Goal: Transaction & Acquisition: Obtain resource

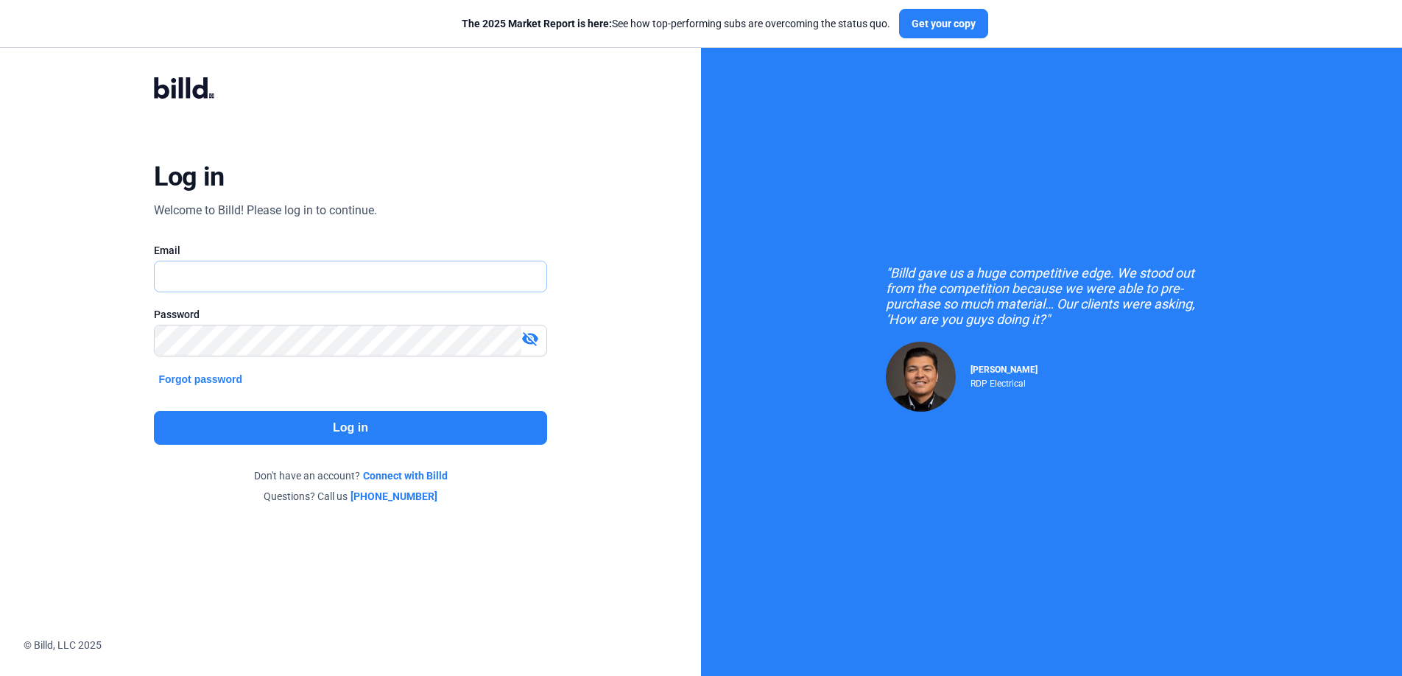
click at [285, 269] on input "text" at bounding box center [350, 276] width 391 height 30
type input "[PERSON_NAME][EMAIL_ADDRESS][PERSON_NAME][DOMAIN_NAME]"
click at [512, 416] on button "Log in" at bounding box center [350, 428] width 392 height 34
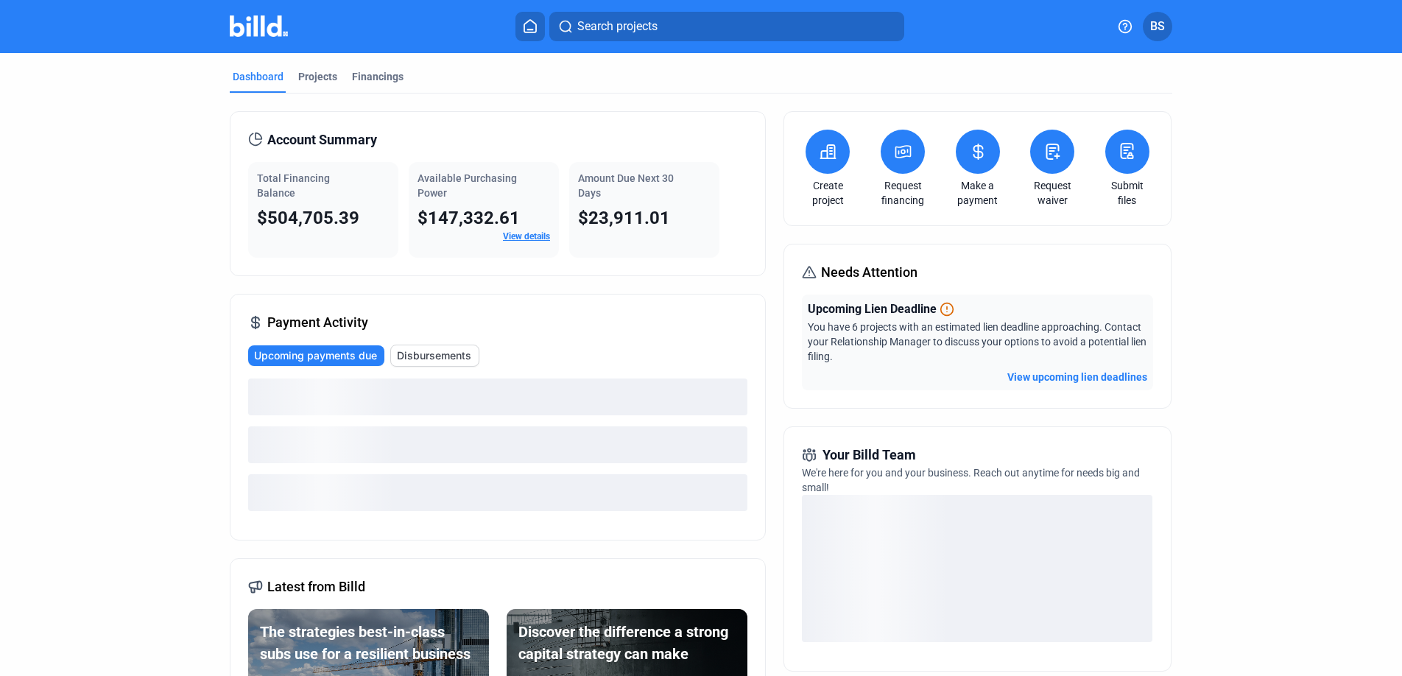
click at [907, 156] on icon at bounding box center [903, 152] width 15 height 12
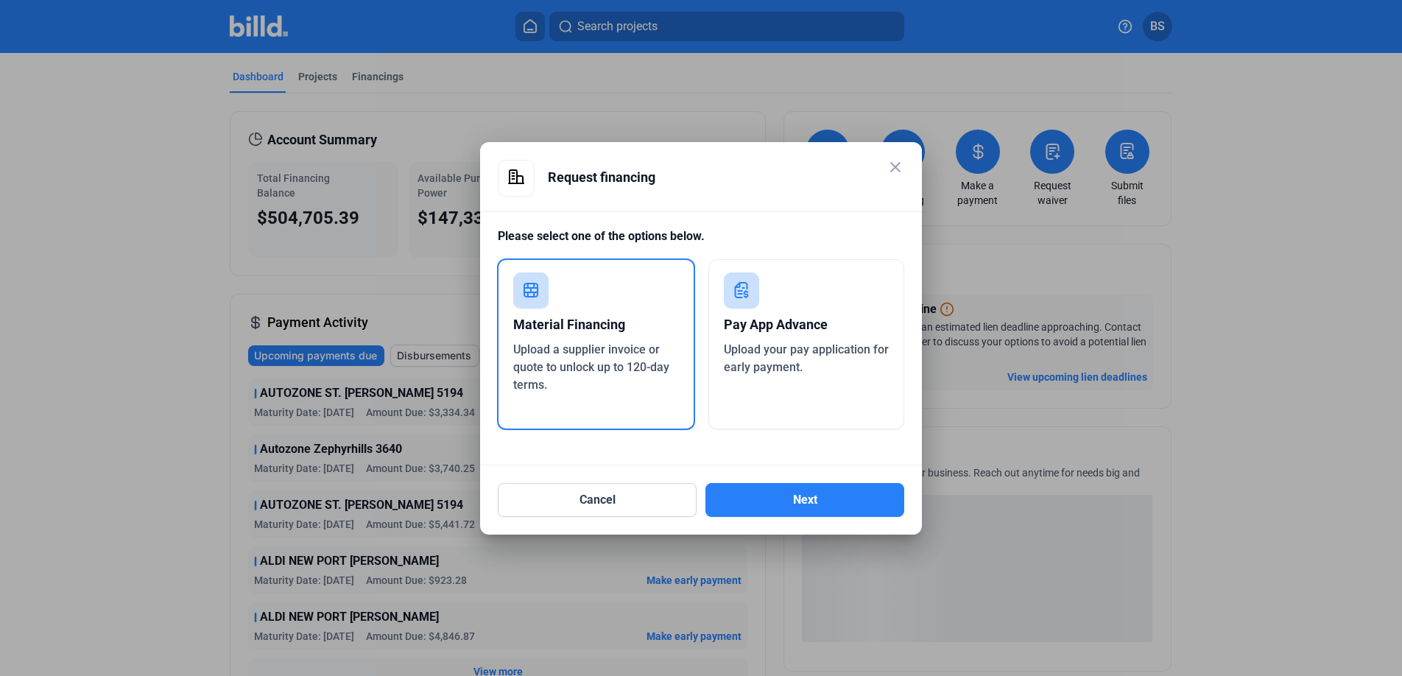
drag, startPoint x: 823, startPoint y: 348, endPoint x: 822, endPoint y: 384, distance: 36.1
click at [823, 348] on span "Upload your pay application for early payment." at bounding box center [806, 358] width 165 height 32
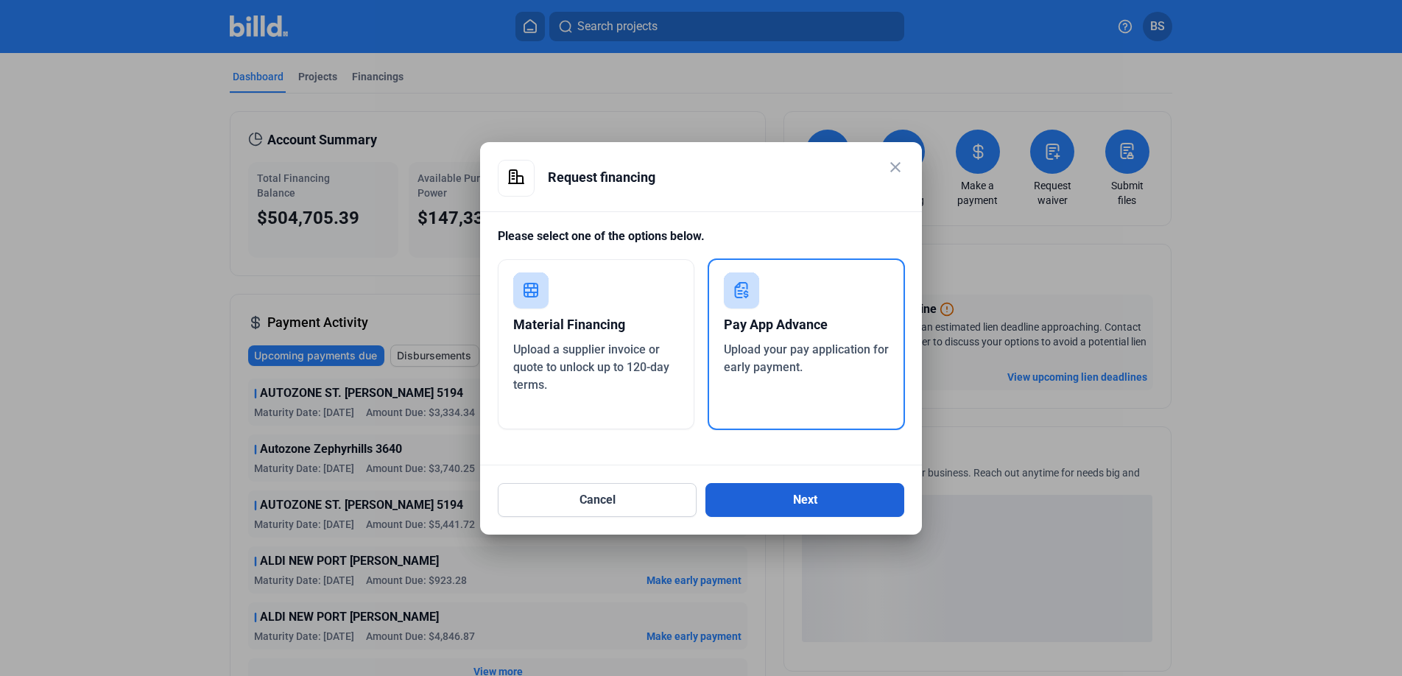
click at [842, 488] on button "Next" at bounding box center [804, 500] width 199 height 34
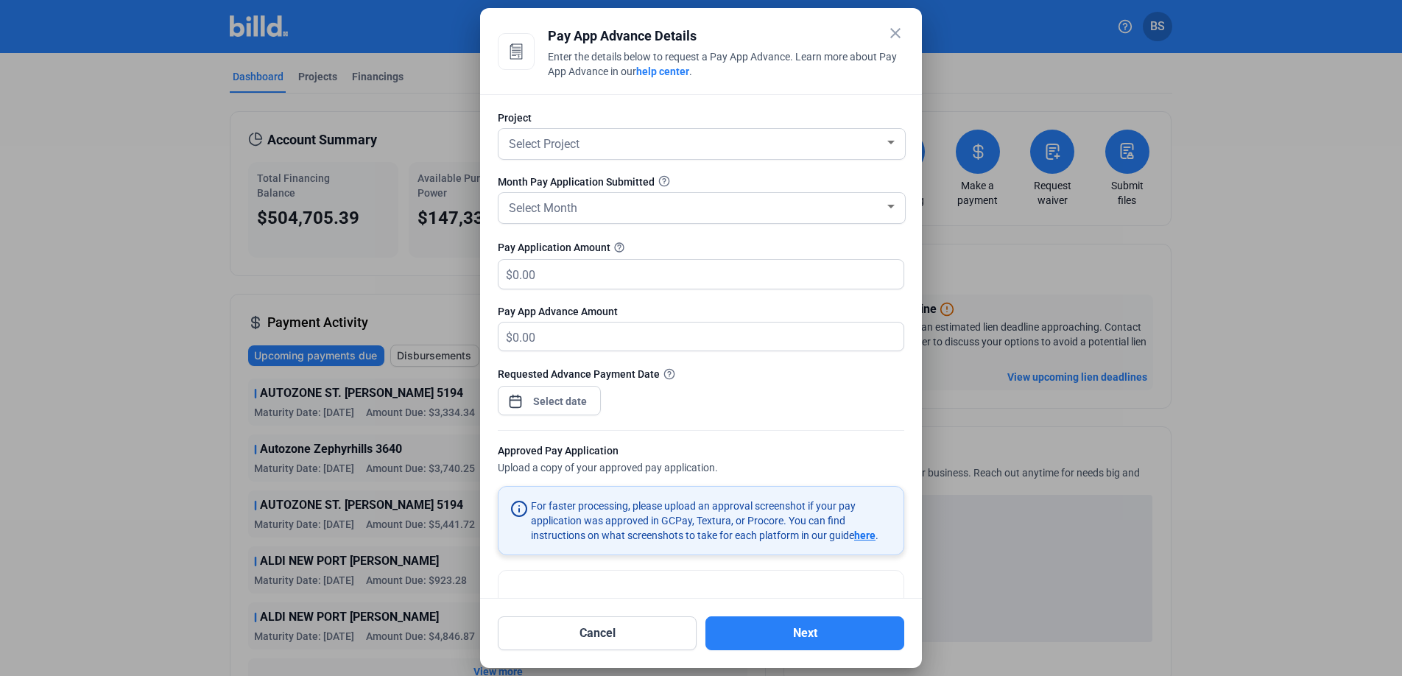
drag, startPoint x: 638, startPoint y: 496, endPoint x: 877, endPoint y: 541, distance: 242.8
click at [894, 539] on mat-card "For faster processing, please upload an approval screenshot if your pay applica…" at bounding box center [701, 520] width 406 height 69
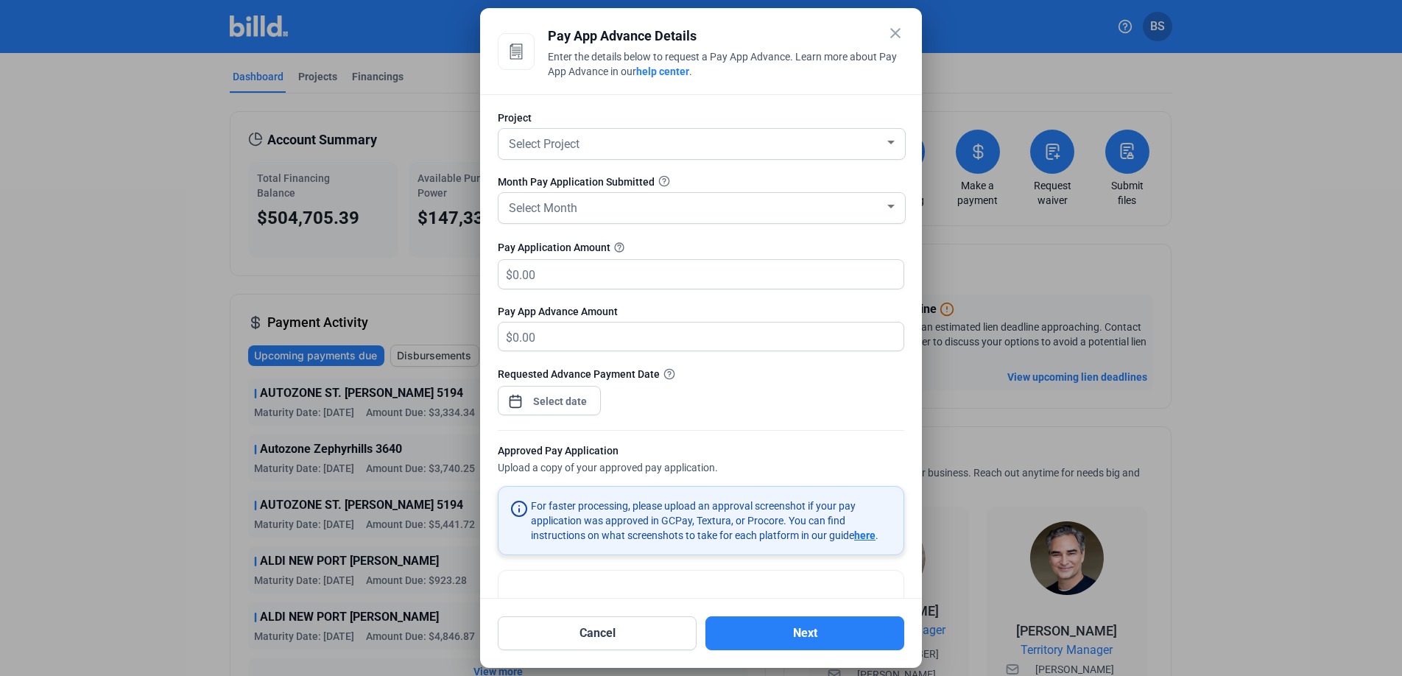
click at [688, 478] on form "Project Select Project Month Pay Application Submitted Select Month Pay Applica…" at bounding box center [701, 390] width 406 height 560
click at [899, 22] on mat-dialog-container "close Pay App Advance Details Enter the details below to request a Pay App Adva…" at bounding box center [701, 338] width 442 height 660
click at [900, 35] on mat-icon "close" at bounding box center [896, 33] width 18 height 18
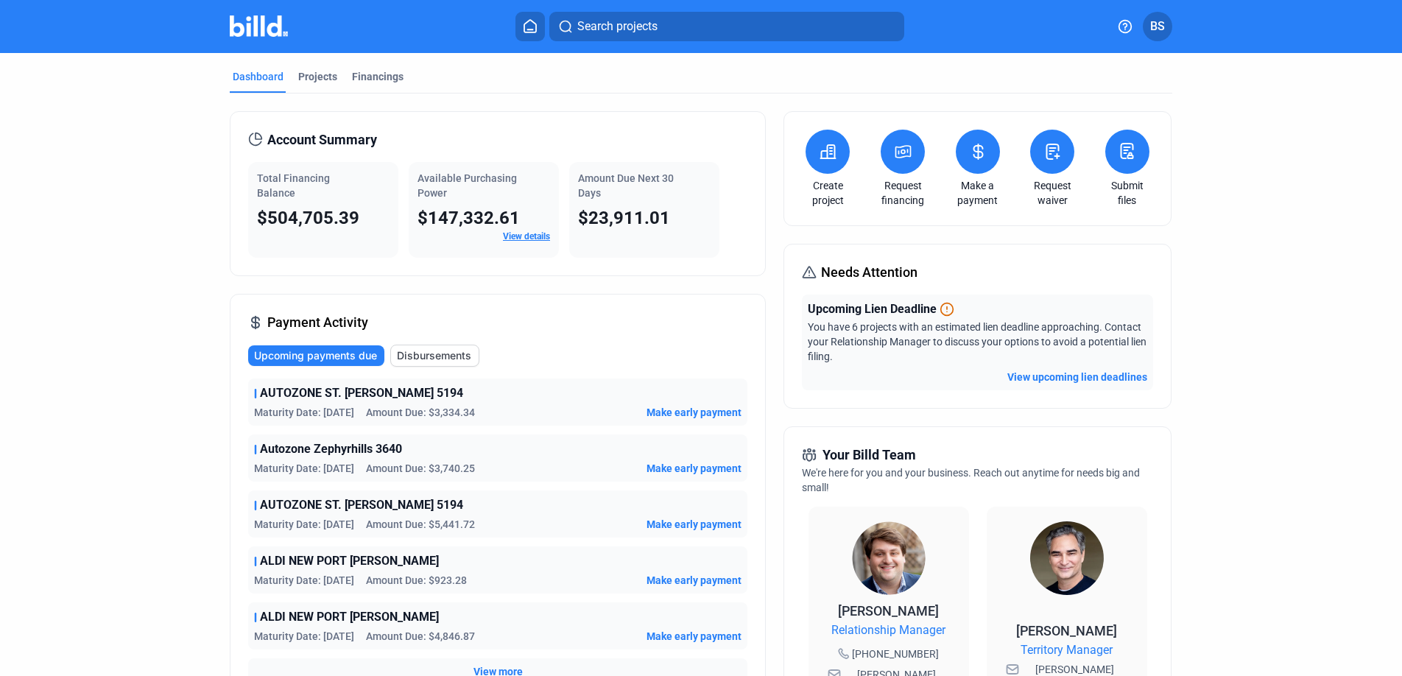
click at [823, 147] on icon at bounding box center [828, 151] width 15 height 13
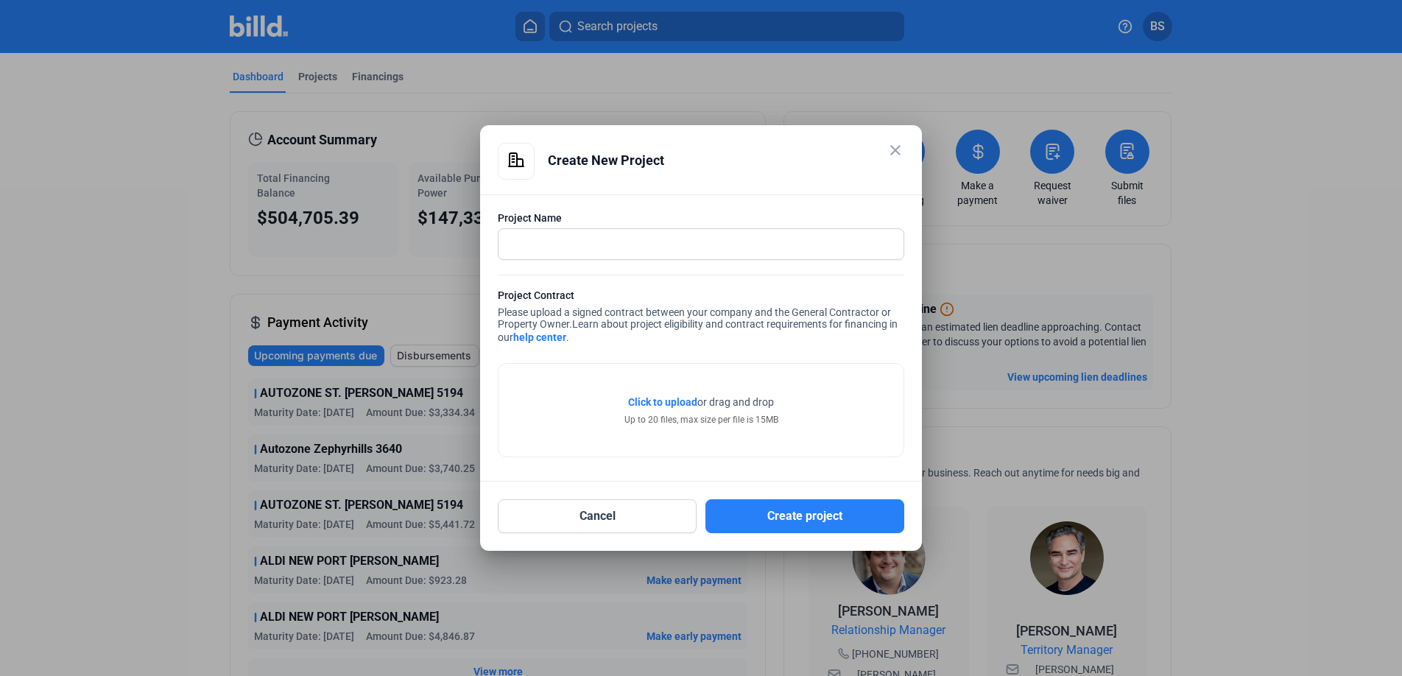
drag, startPoint x: 633, startPoint y: 296, endPoint x: 811, endPoint y: 334, distance: 181.4
click at [811, 334] on div "Project Contract Please upload a signed contract between your company and the G…" at bounding box center [701, 318] width 406 height 60
click at [593, 312] on div "Project Contract Please upload a signed contract between your company and the G…" at bounding box center [701, 318] width 406 height 60
click at [890, 147] on mat-icon "close" at bounding box center [896, 150] width 18 height 18
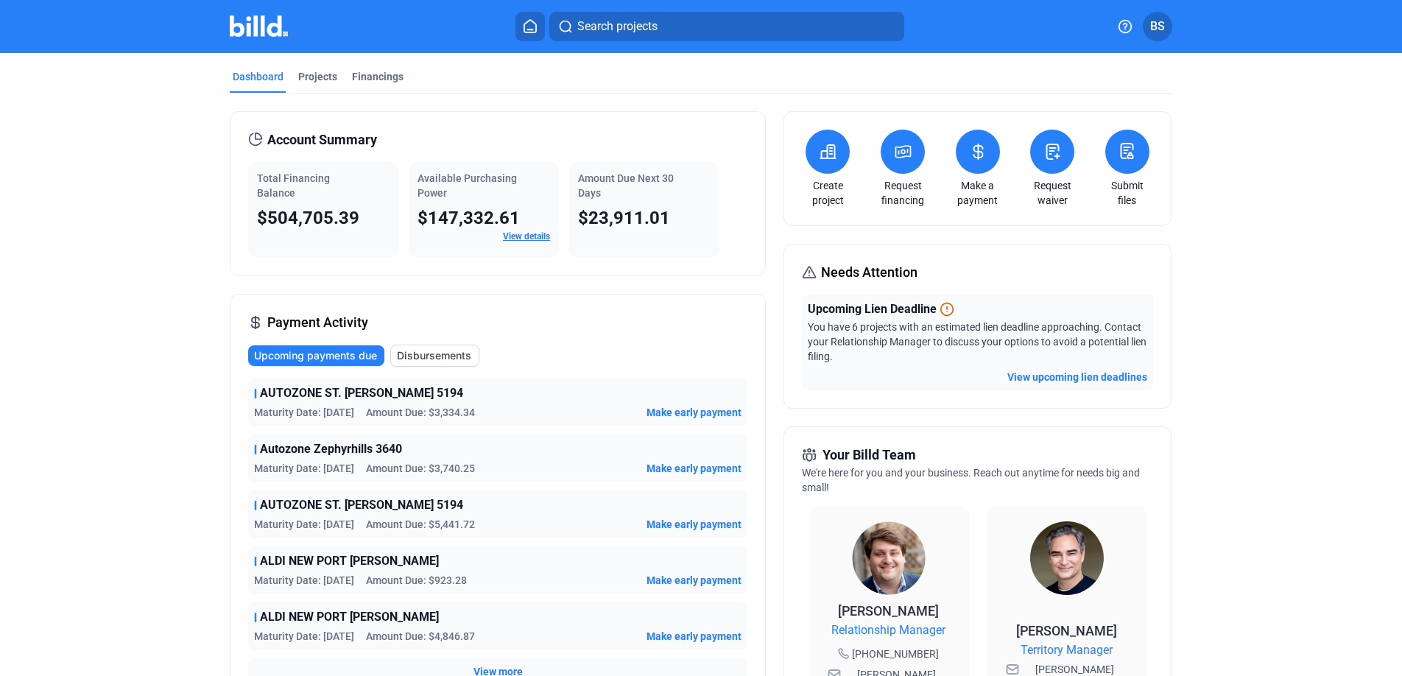
click at [981, 150] on icon at bounding box center [978, 152] width 18 height 18
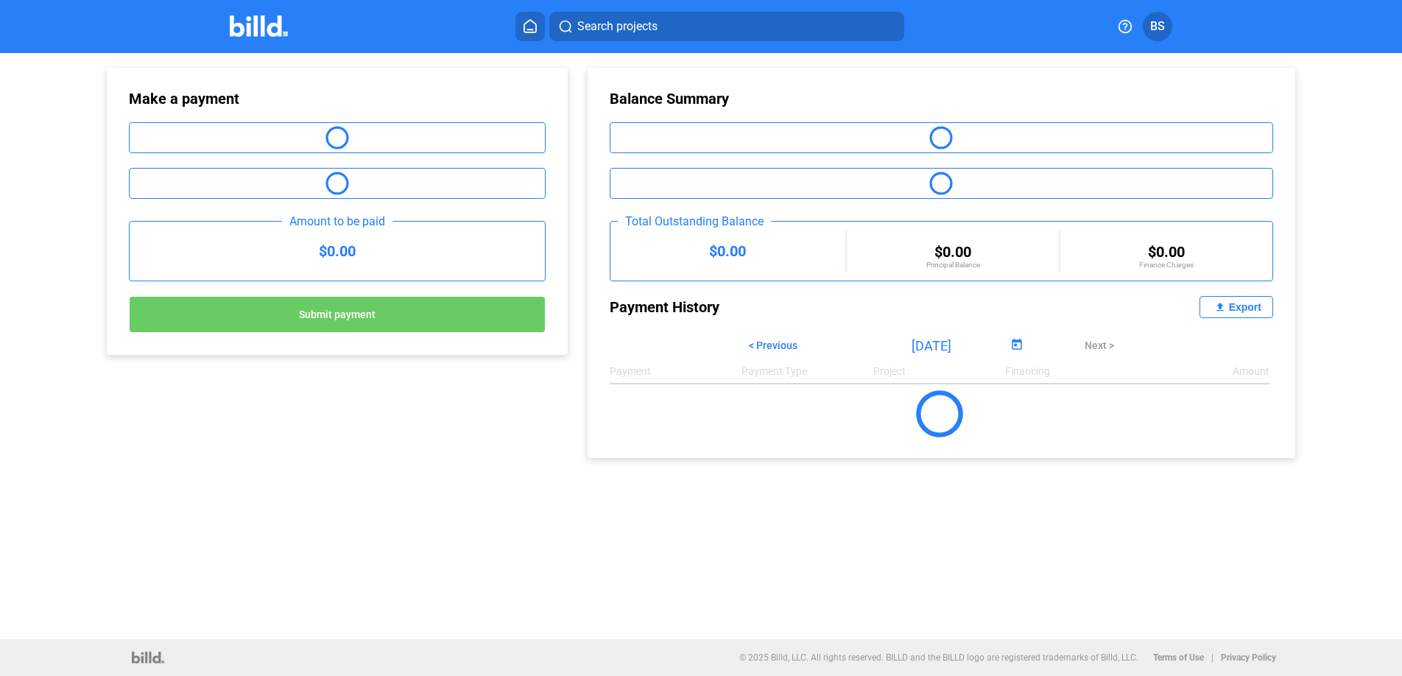
click at [1150, 26] on button "BS" at bounding box center [1157, 26] width 29 height 29
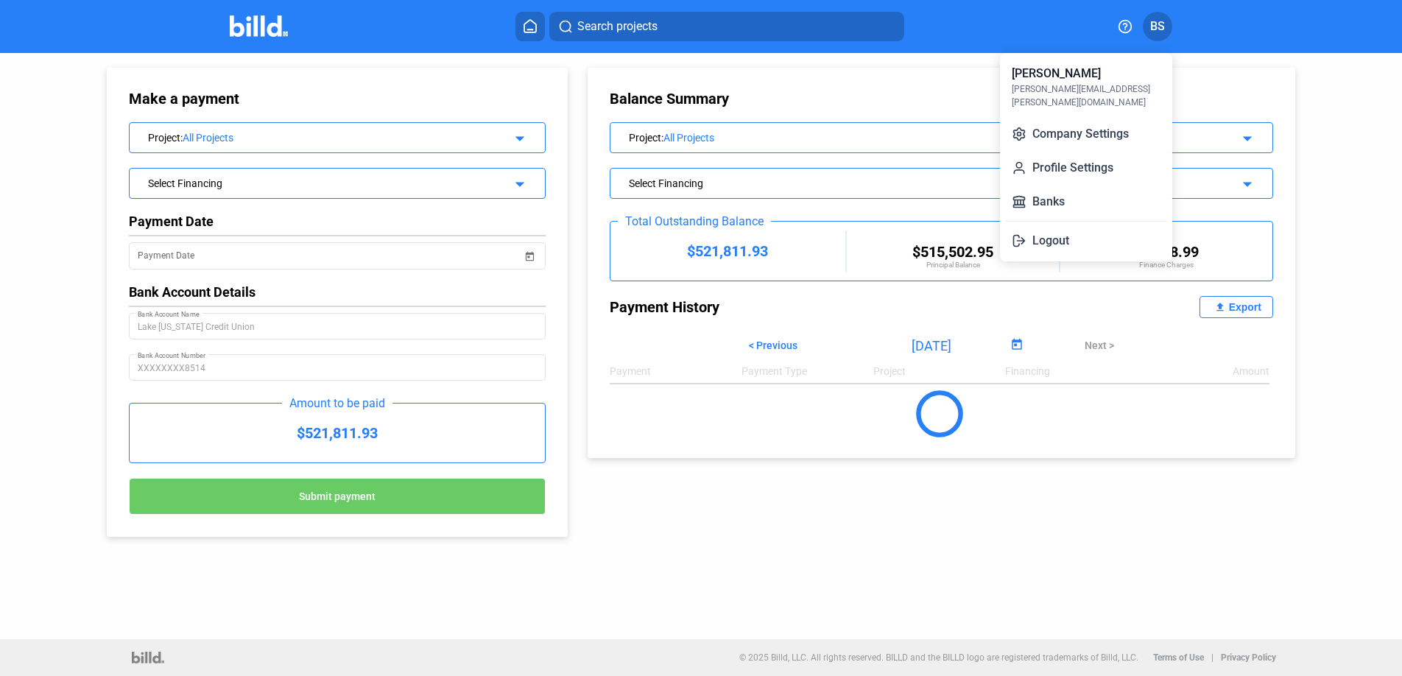
click at [264, 29] on div at bounding box center [701, 338] width 1402 height 676
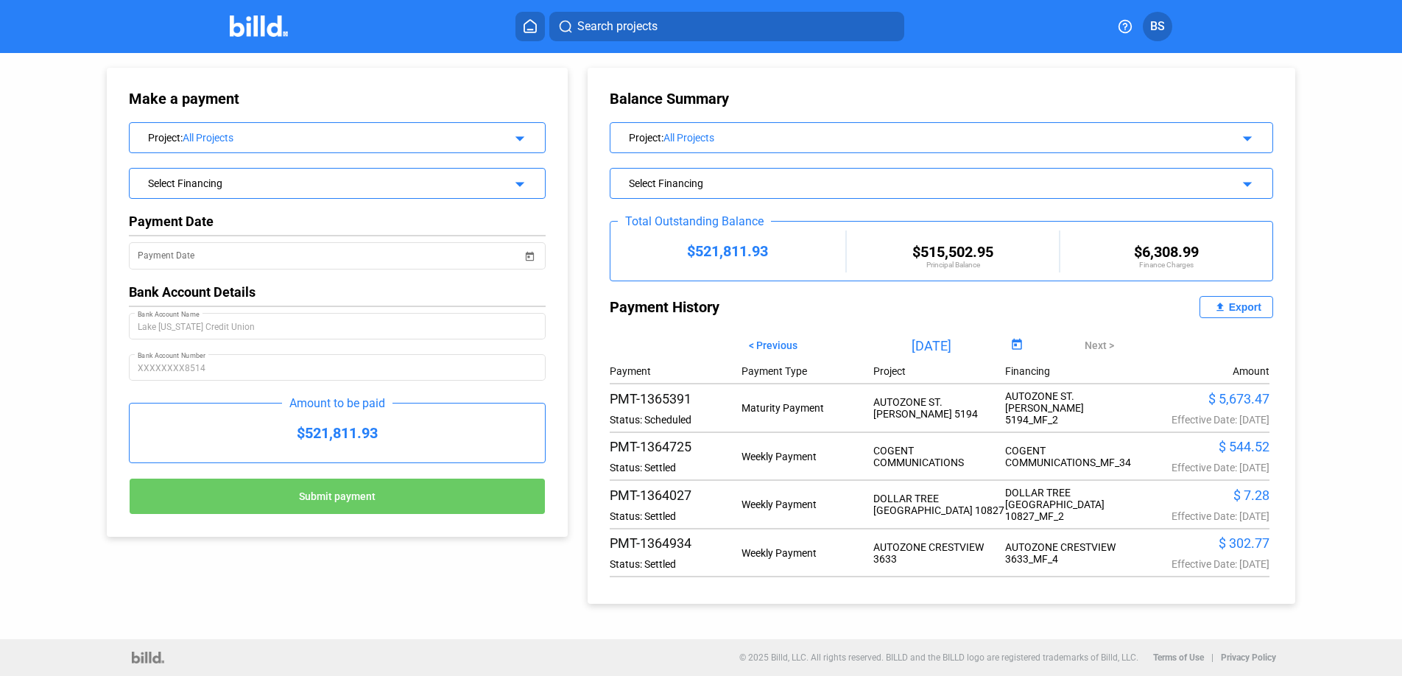
click at [264, 29] on img at bounding box center [259, 25] width 58 height 21
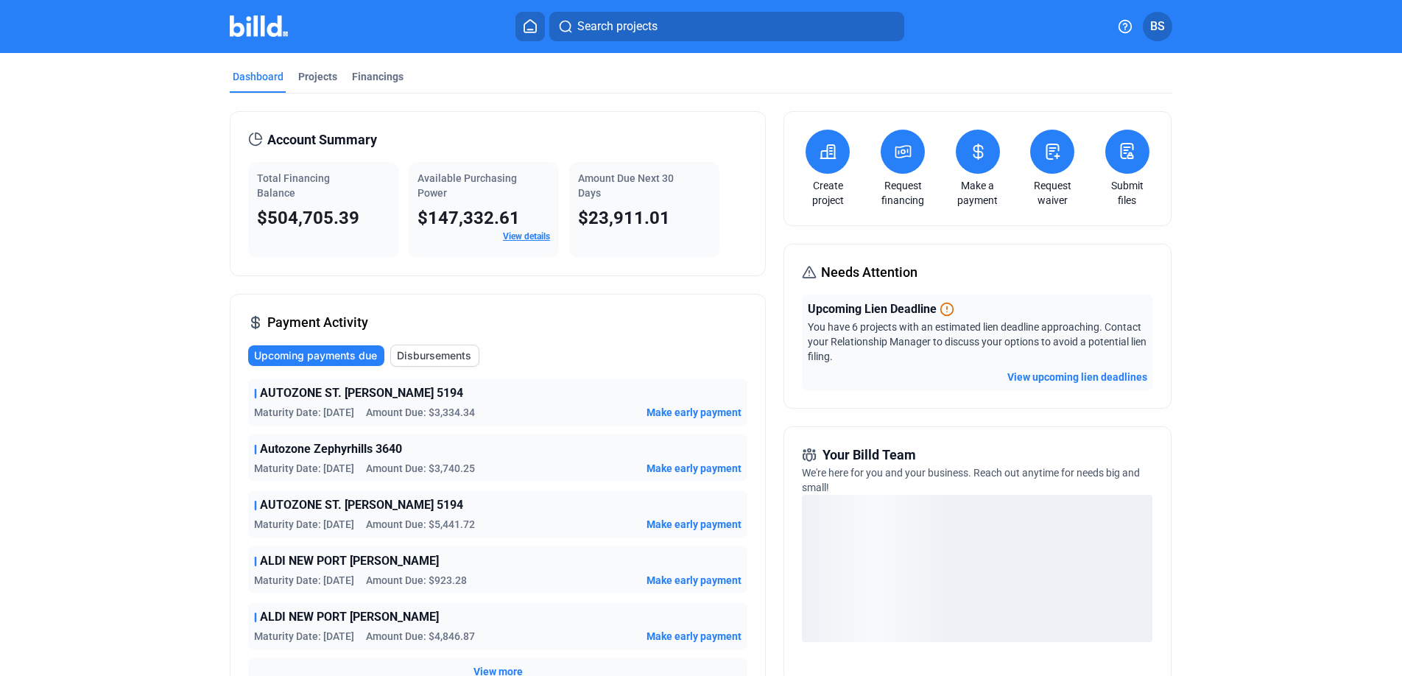
click at [884, 157] on button at bounding box center [903, 152] width 44 height 44
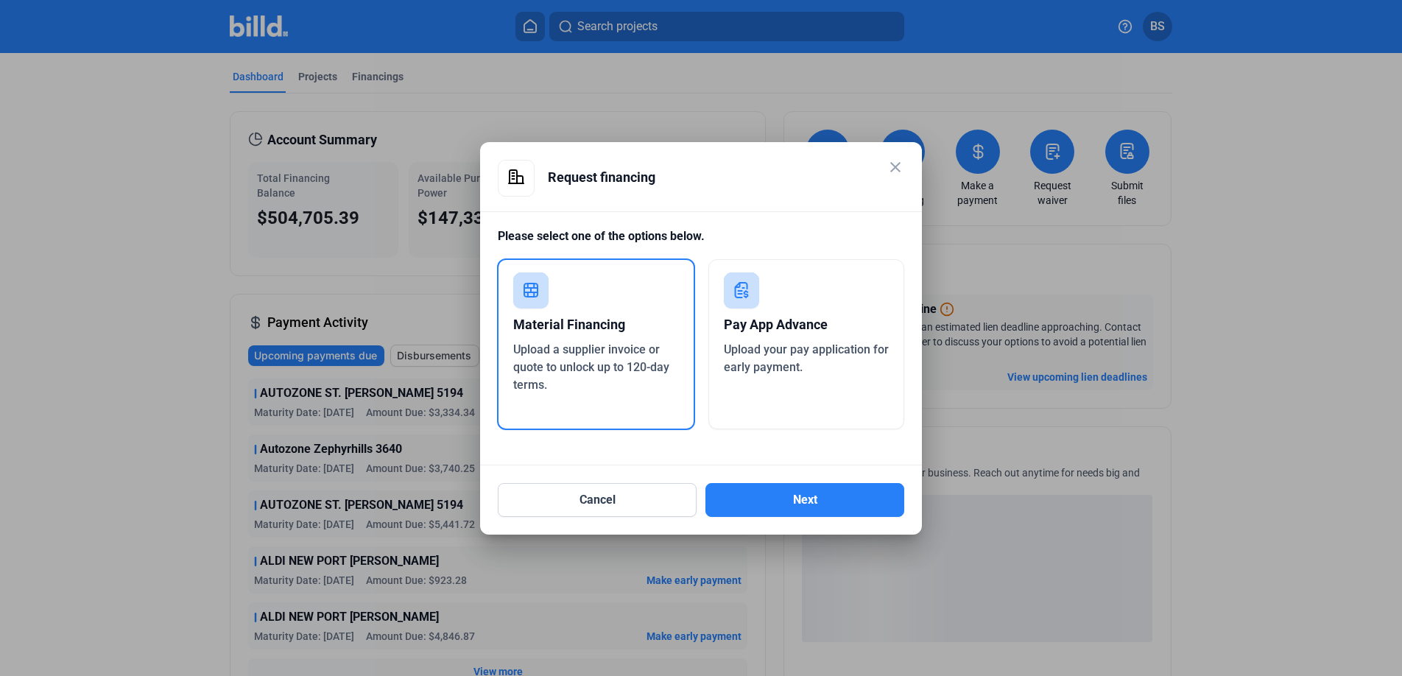
drag, startPoint x: 802, startPoint y: 309, endPoint x: 822, endPoint y: 434, distance: 126.8
click at [802, 309] on div "Pay App Advance" at bounding box center [807, 325] width 166 height 32
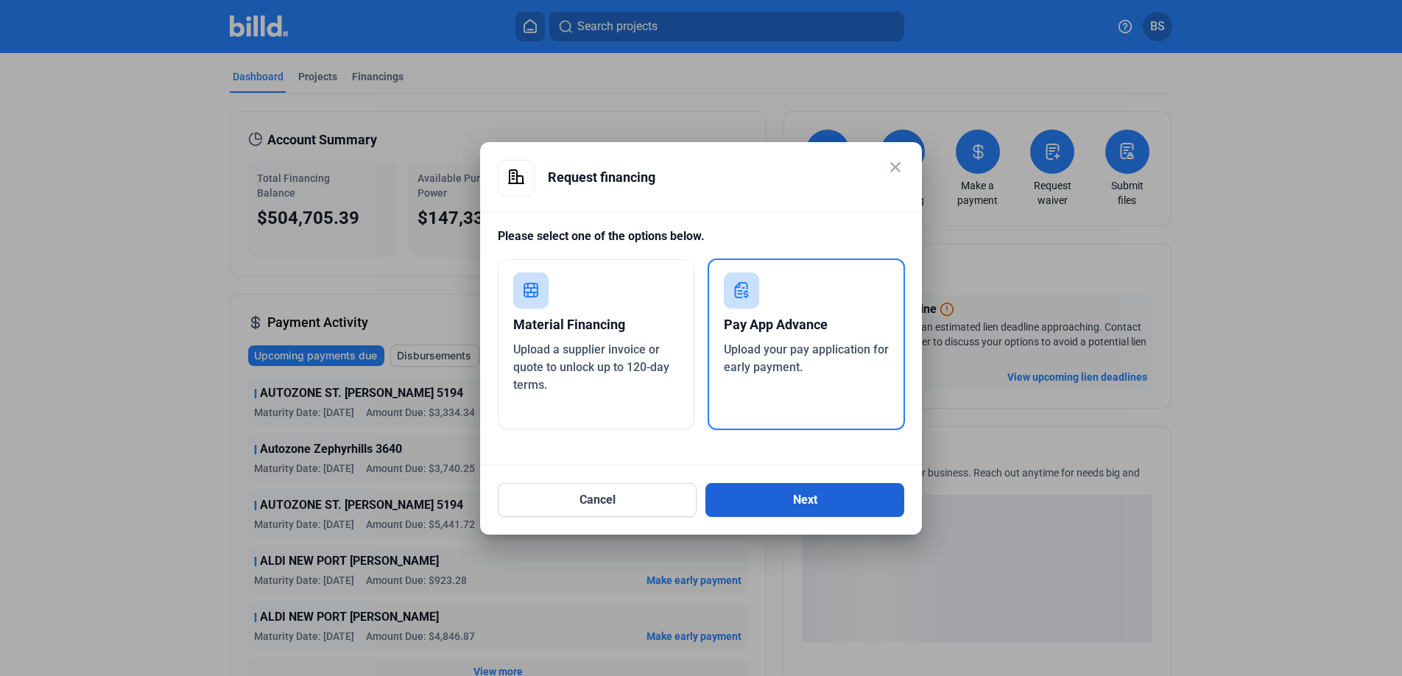
click at [835, 491] on button "Next" at bounding box center [804, 500] width 199 height 34
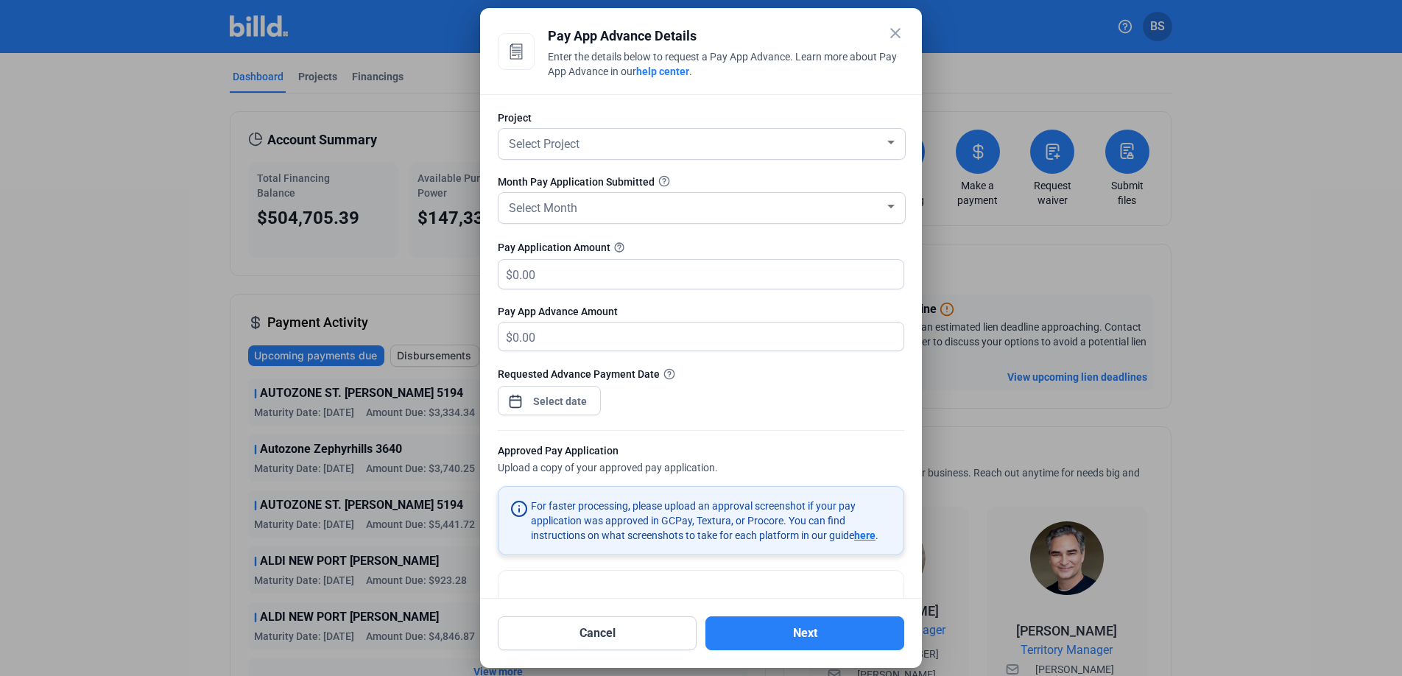
click at [753, 444] on div "Approved Pay Application" at bounding box center [701, 452] width 406 height 18
click at [896, 43] on div "close" at bounding box center [896, 34] width 18 height 21
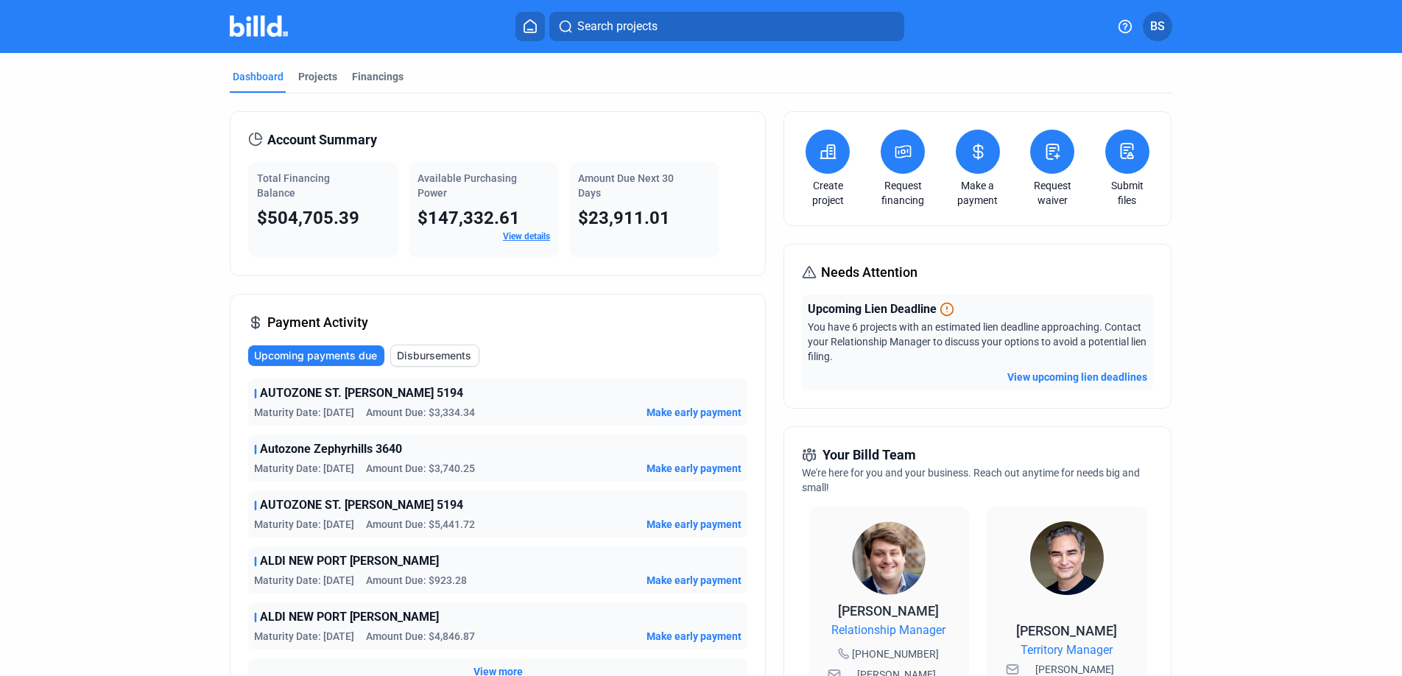
click at [896, 37] on button "Search projects" at bounding box center [726, 26] width 355 height 29
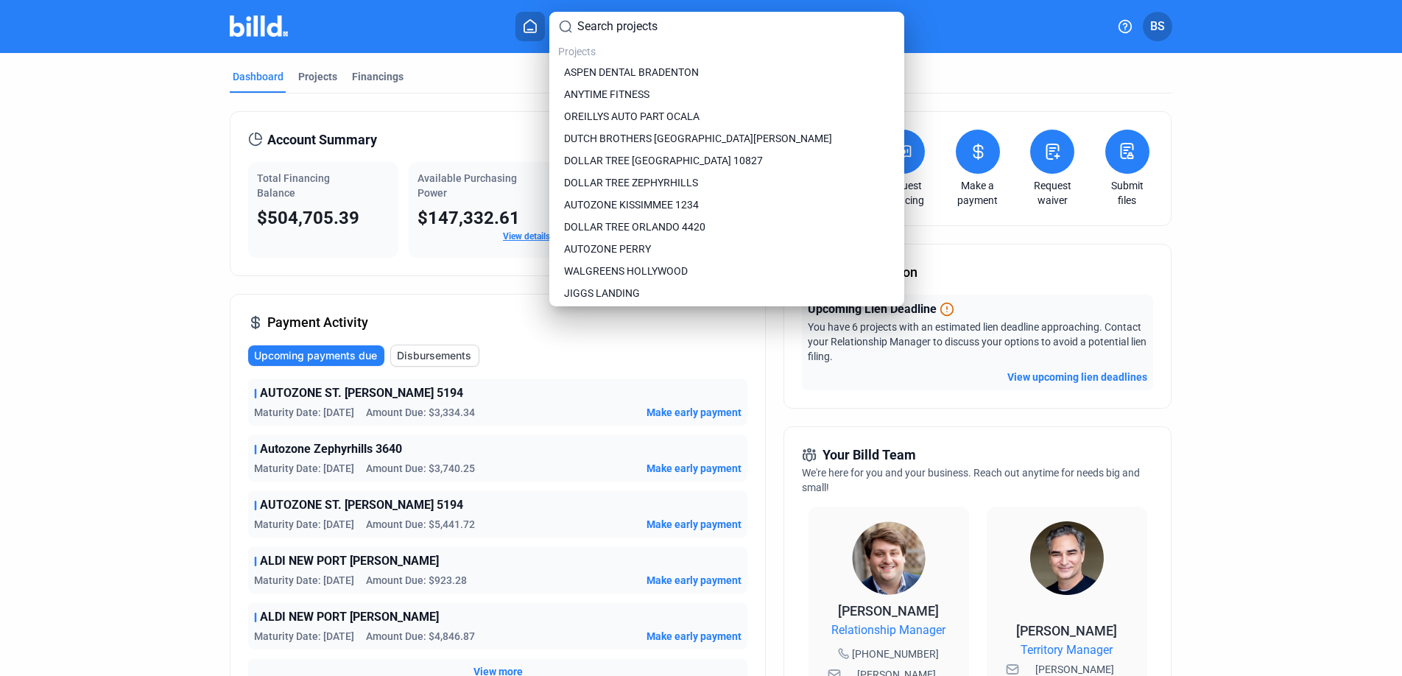
drag, startPoint x: 1060, startPoint y: 38, endPoint x: 1049, endPoint y: 47, distance: 13.6
click at [1059, 38] on div at bounding box center [701, 338] width 1402 height 676
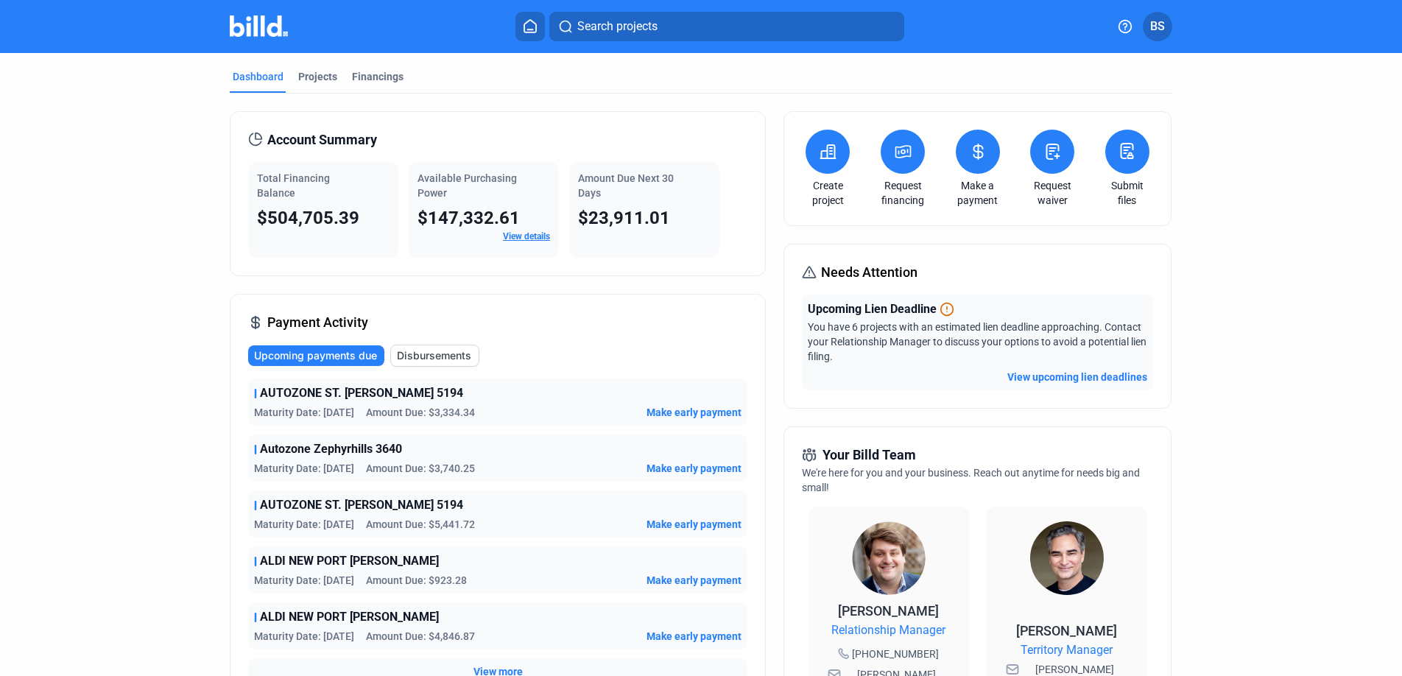
click at [834, 147] on button at bounding box center [828, 152] width 44 height 44
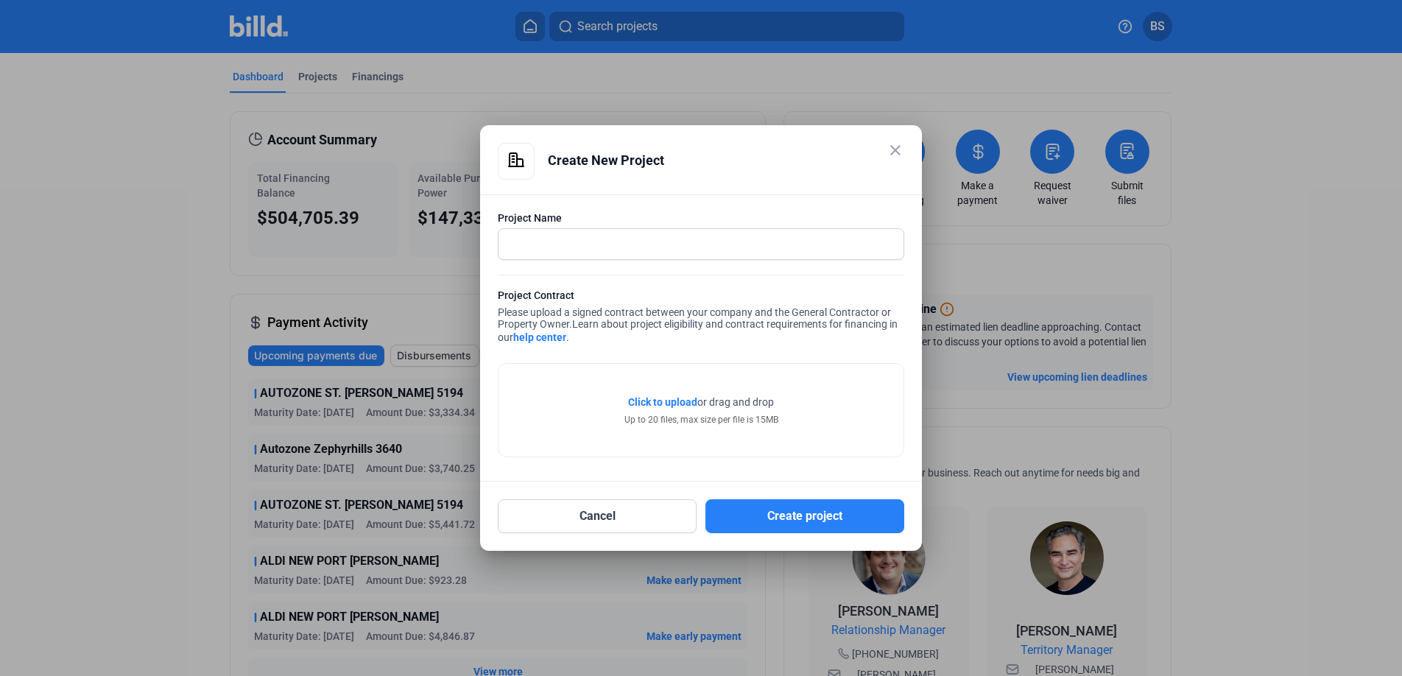
click at [683, 258] on div at bounding box center [701, 244] width 406 height 32
click at [680, 248] on input "text" at bounding box center [693, 244] width 389 height 30
click at [720, 349] on div "Click to upload Tap to upload or drag and drop Up to 20 files, max size per fil…" at bounding box center [701, 402] width 406 height 109
click at [901, 153] on mat-icon "close" at bounding box center [896, 150] width 18 height 18
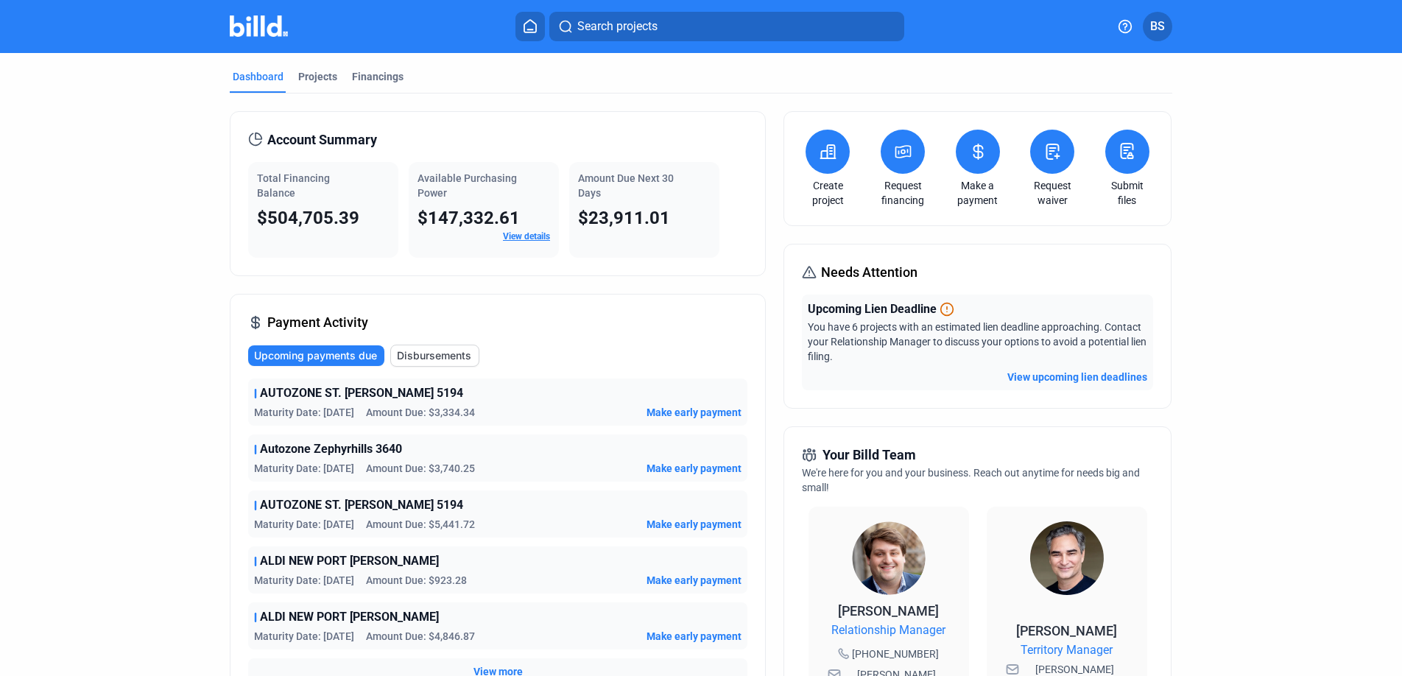
click at [909, 150] on button at bounding box center [903, 152] width 44 height 44
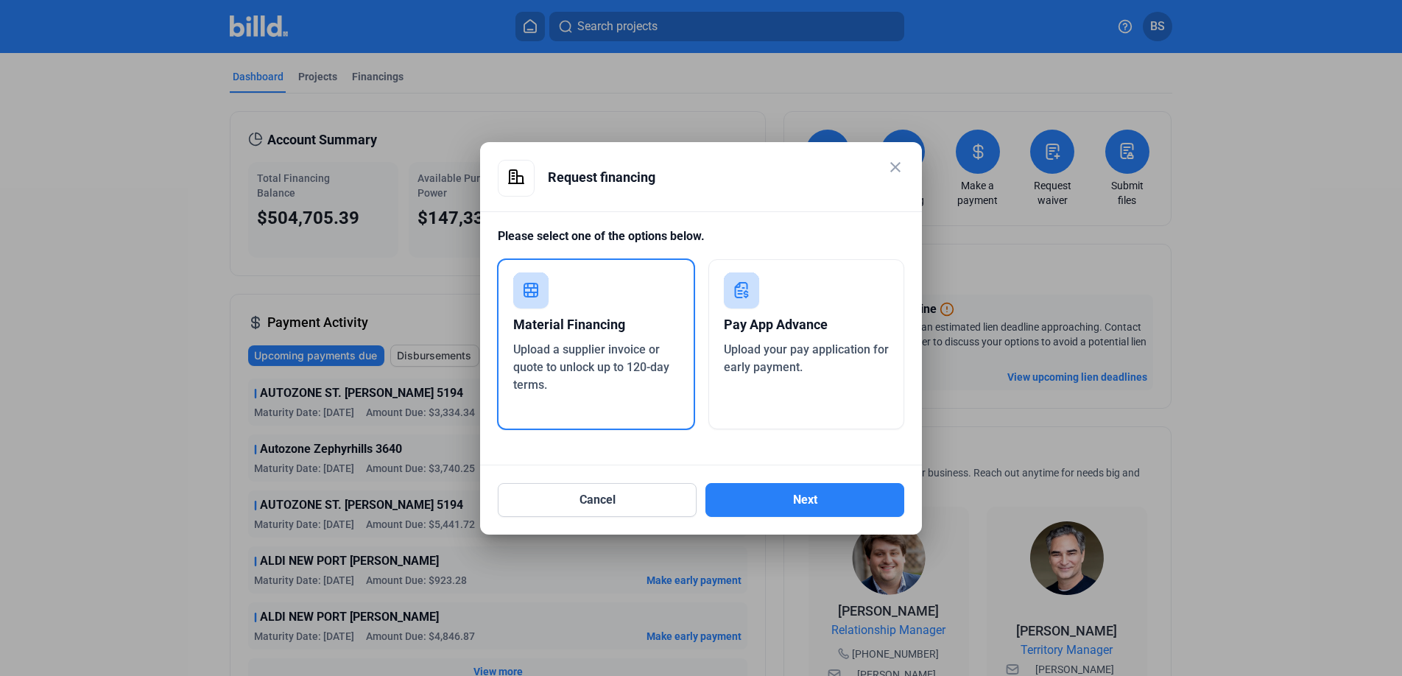
click at [736, 360] on span "Upload your pay application for early payment." at bounding box center [806, 358] width 165 height 32
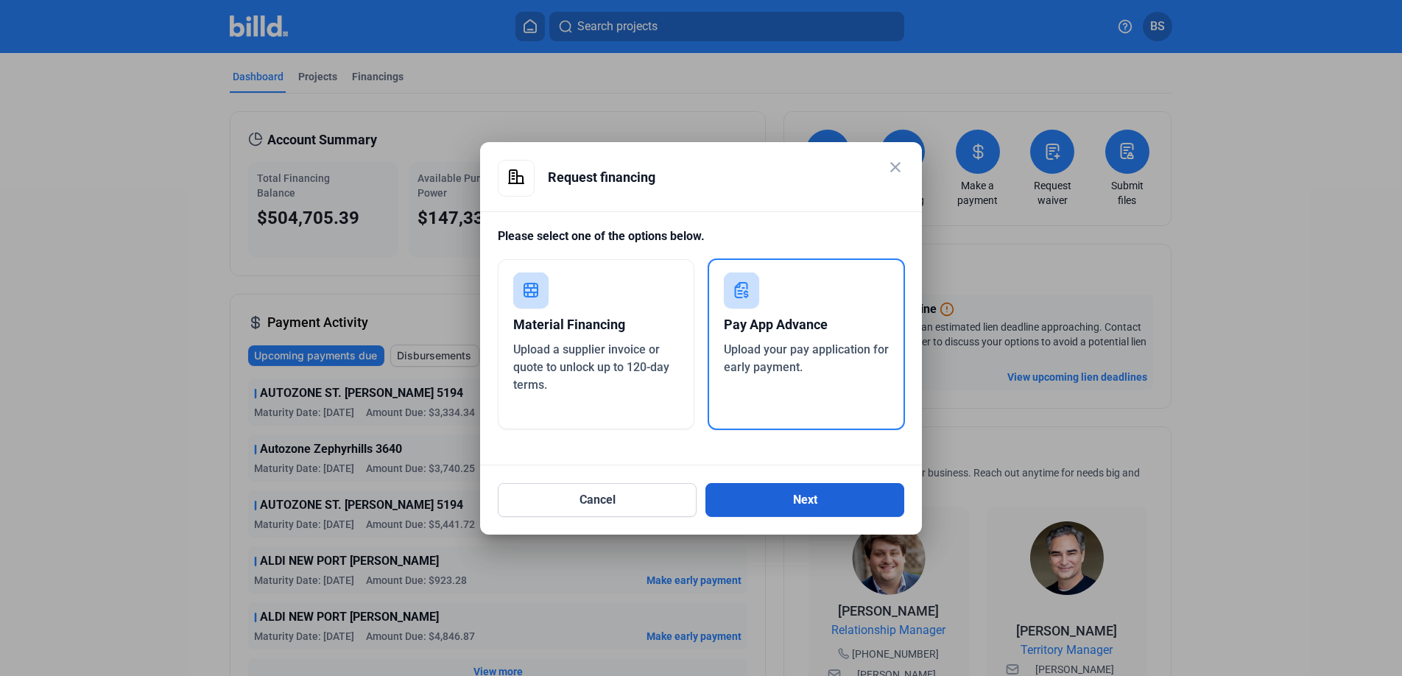
click at [804, 502] on button "Next" at bounding box center [804, 500] width 199 height 34
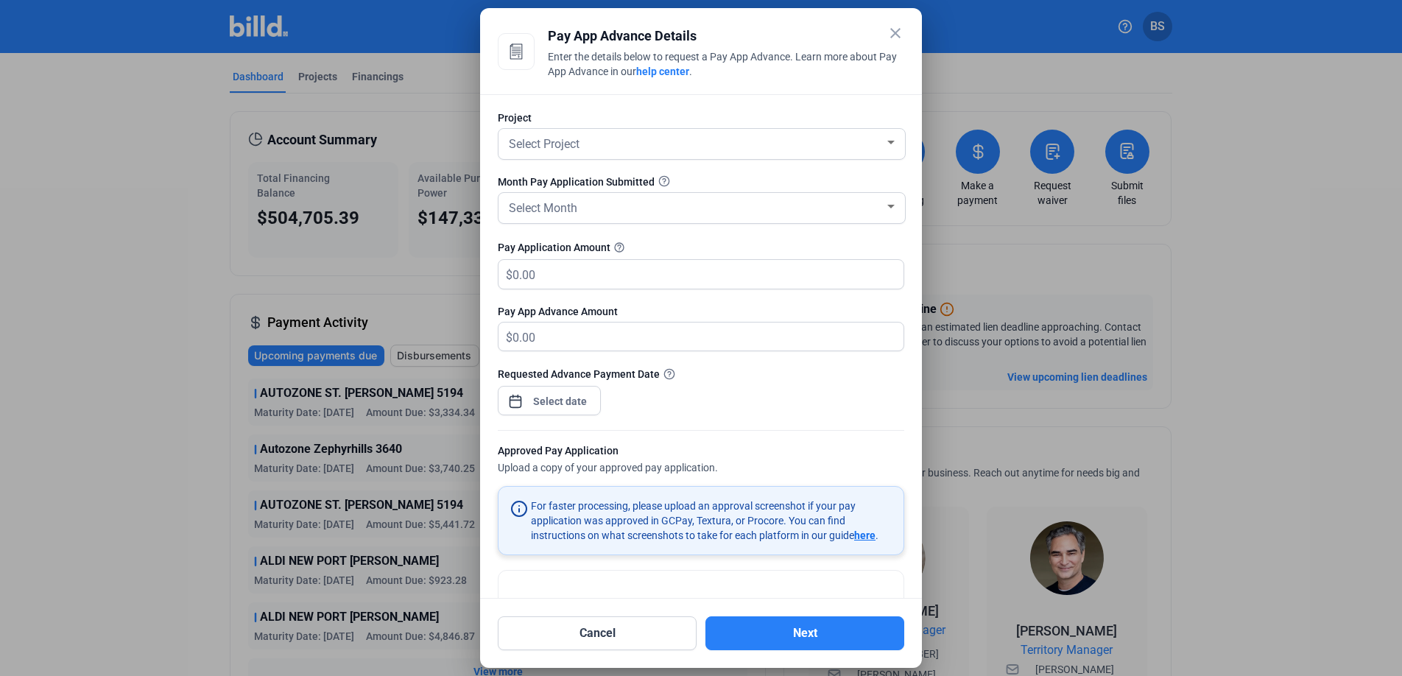
click at [891, 38] on mat-icon "close" at bounding box center [896, 33] width 18 height 18
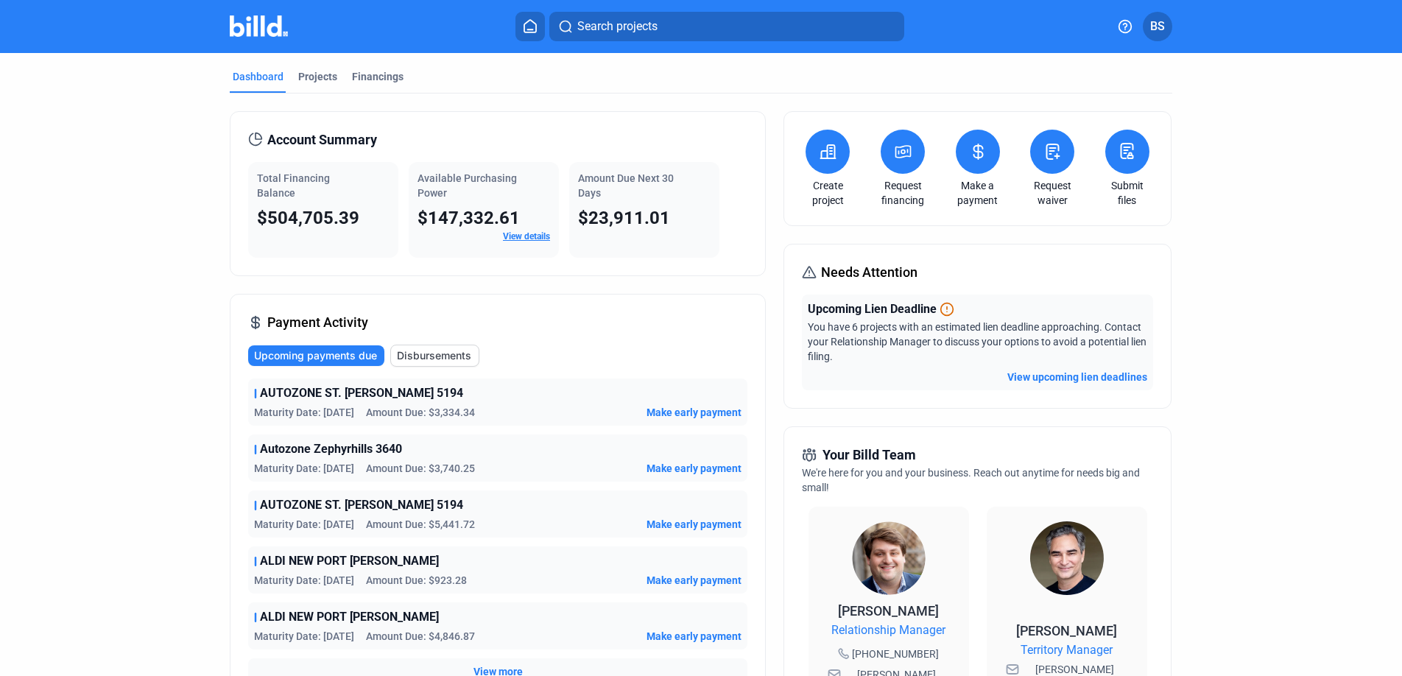
click at [897, 153] on icon at bounding box center [903, 152] width 18 height 18
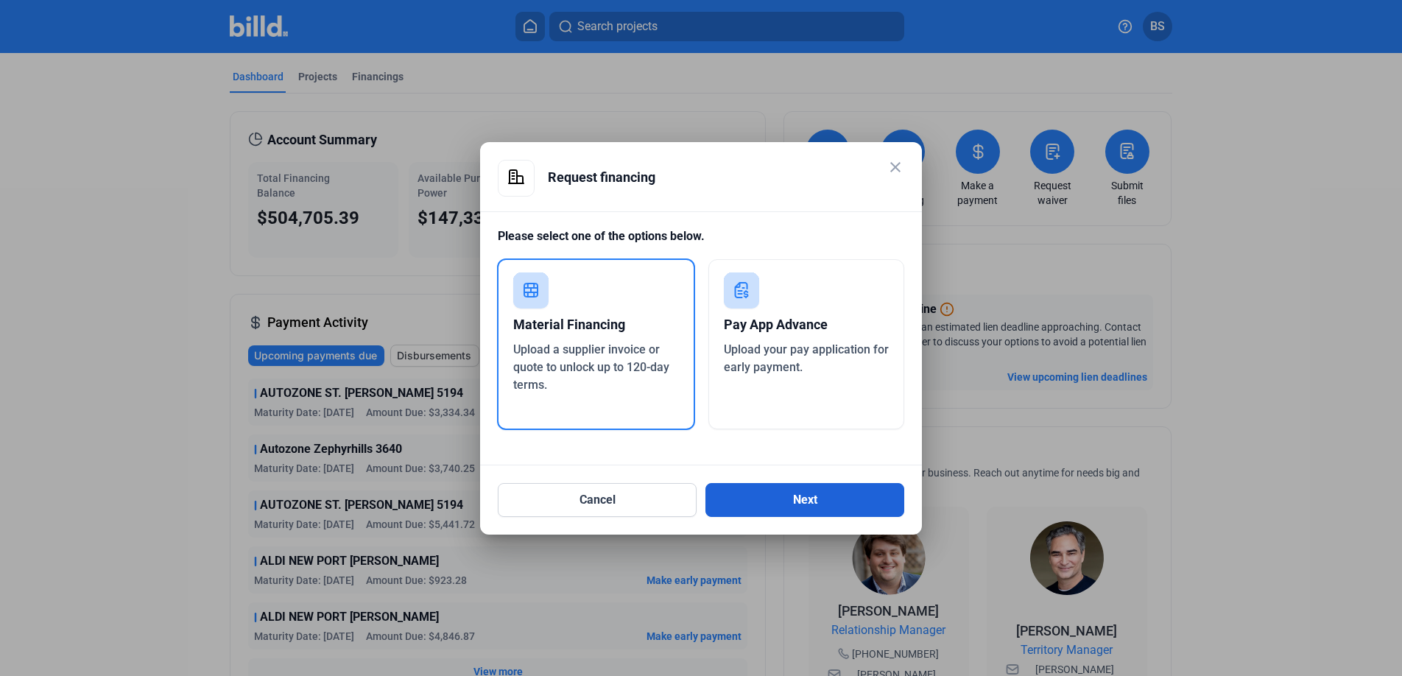
click at [799, 489] on button "Next" at bounding box center [804, 500] width 199 height 34
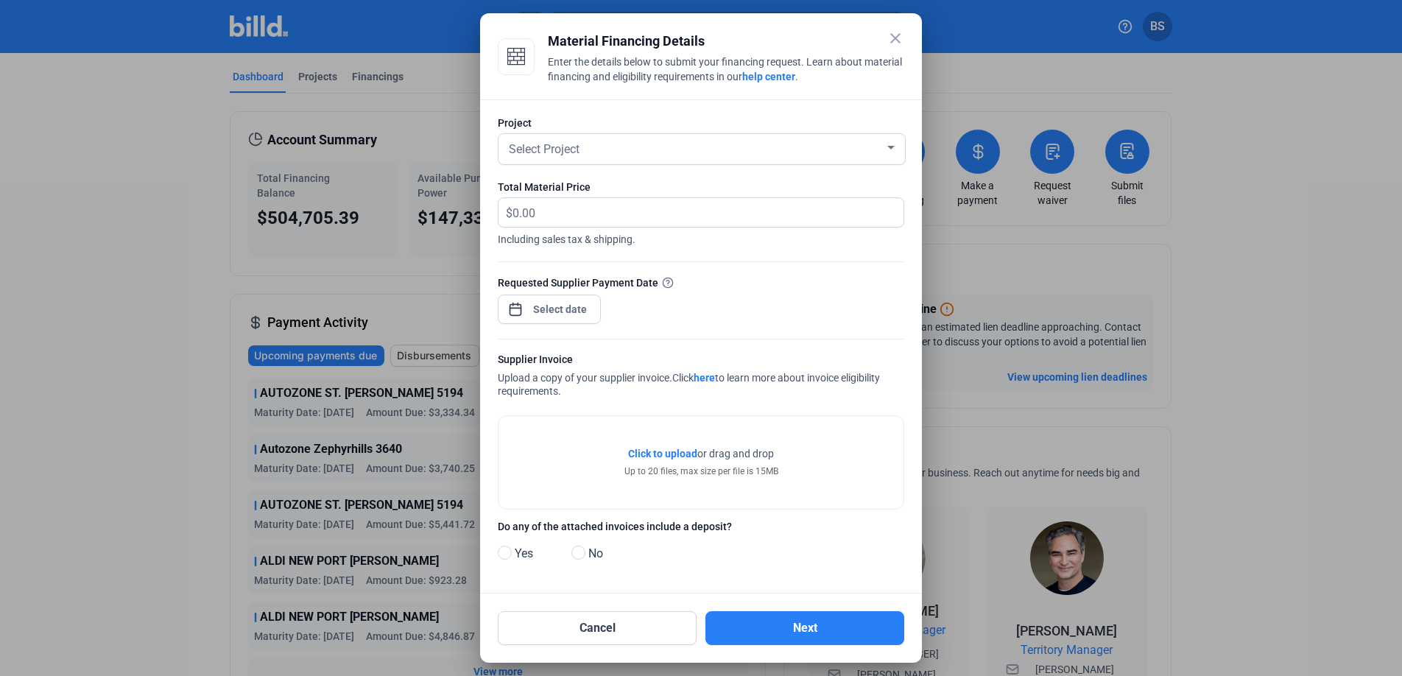
click at [669, 354] on div "Supplier Invoice" at bounding box center [701, 361] width 406 height 18
drag, startPoint x: 795, startPoint y: 532, endPoint x: 527, endPoint y: 526, distance: 268.8
click at [527, 526] on label "Do any of the attached invoices include a deposit?" at bounding box center [701, 528] width 406 height 18
click at [596, 525] on label "Do any of the attached invoices include a deposit?" at bounding box center [701, 528] width 406 height 18
drag, startPoint x: 731, startPoint y: 531, endPoint x: 500, endPoint y: 525, distance: 231.3
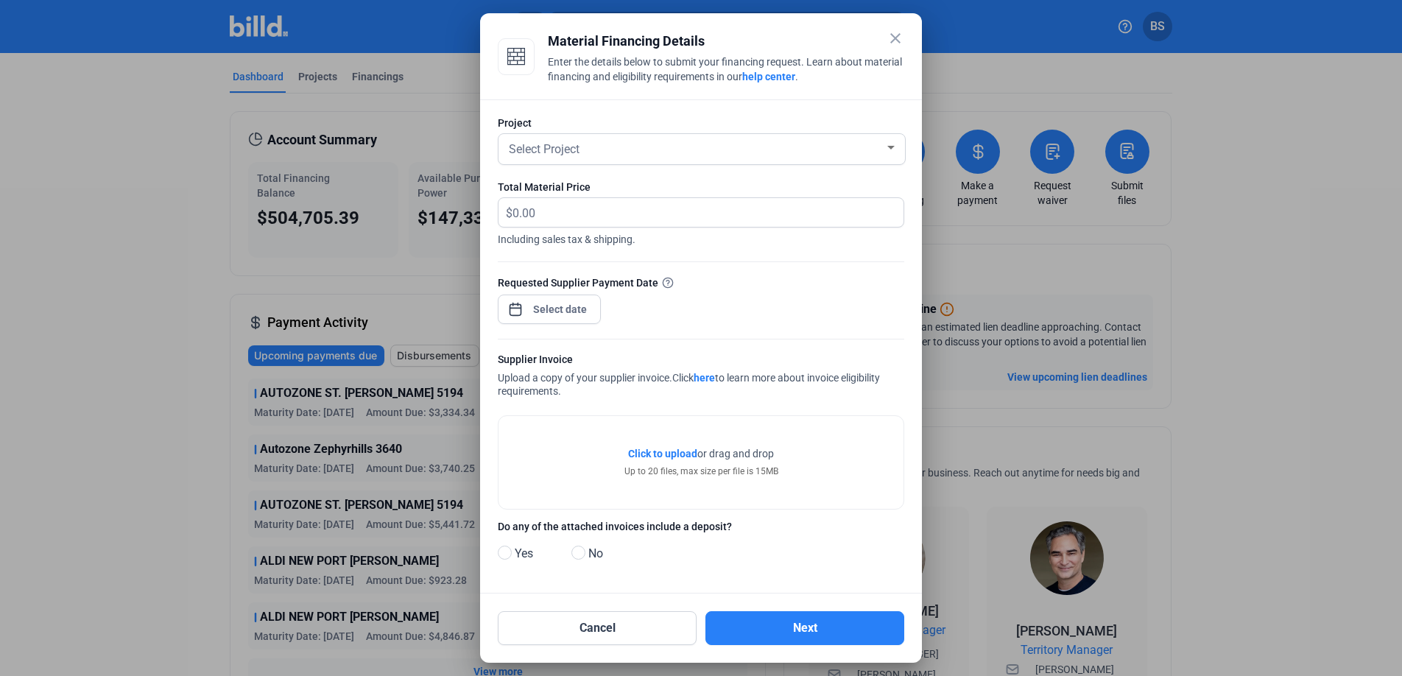
click at [500, 525] on label "Do any of the attached invoices include a deposit?" at bounding box center [701, 528] width 406 height 18
click at [606, 529] on label "Do any of the attached invoices include a deposit?" at bounding box center [701, 528] width 406 height 18
click at [893, 40] on mat-icon "close" at bounding box center [896, 38] width 18 height 18
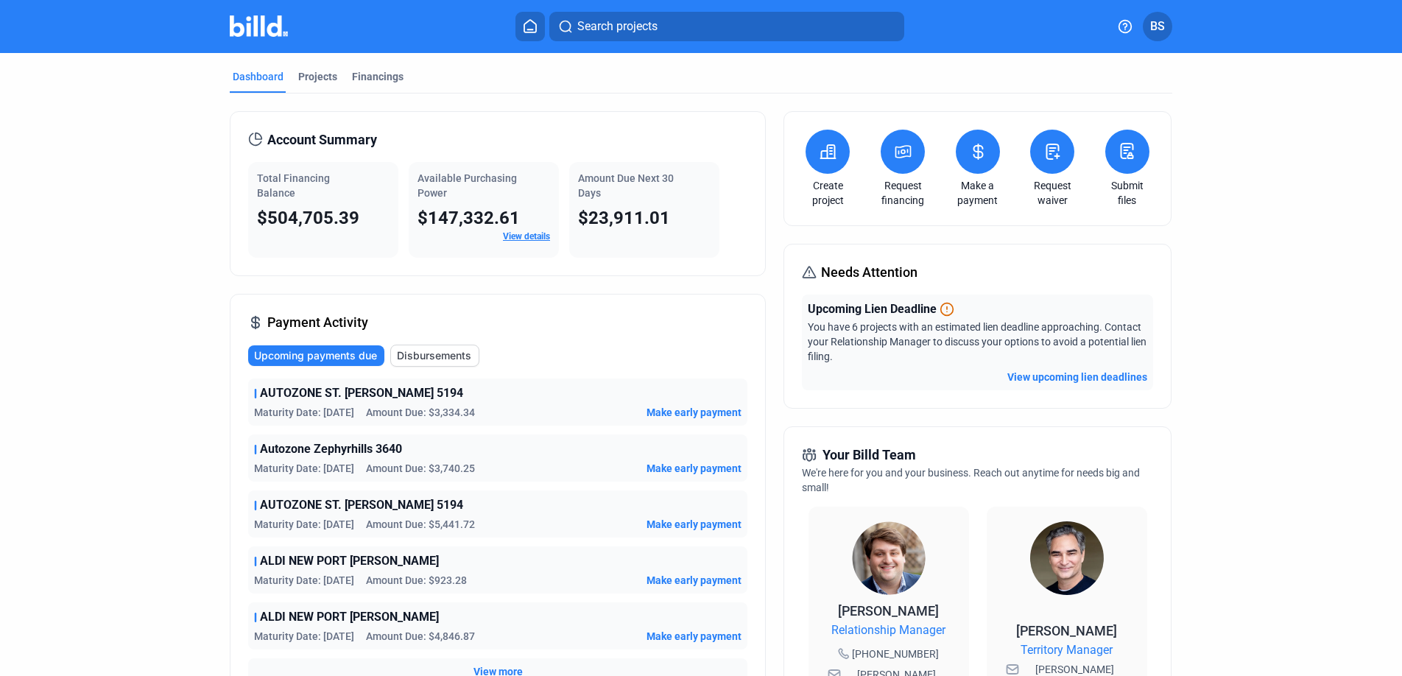
click at [842, 152] on button at bounding box center [828, 152] width 44 height 44
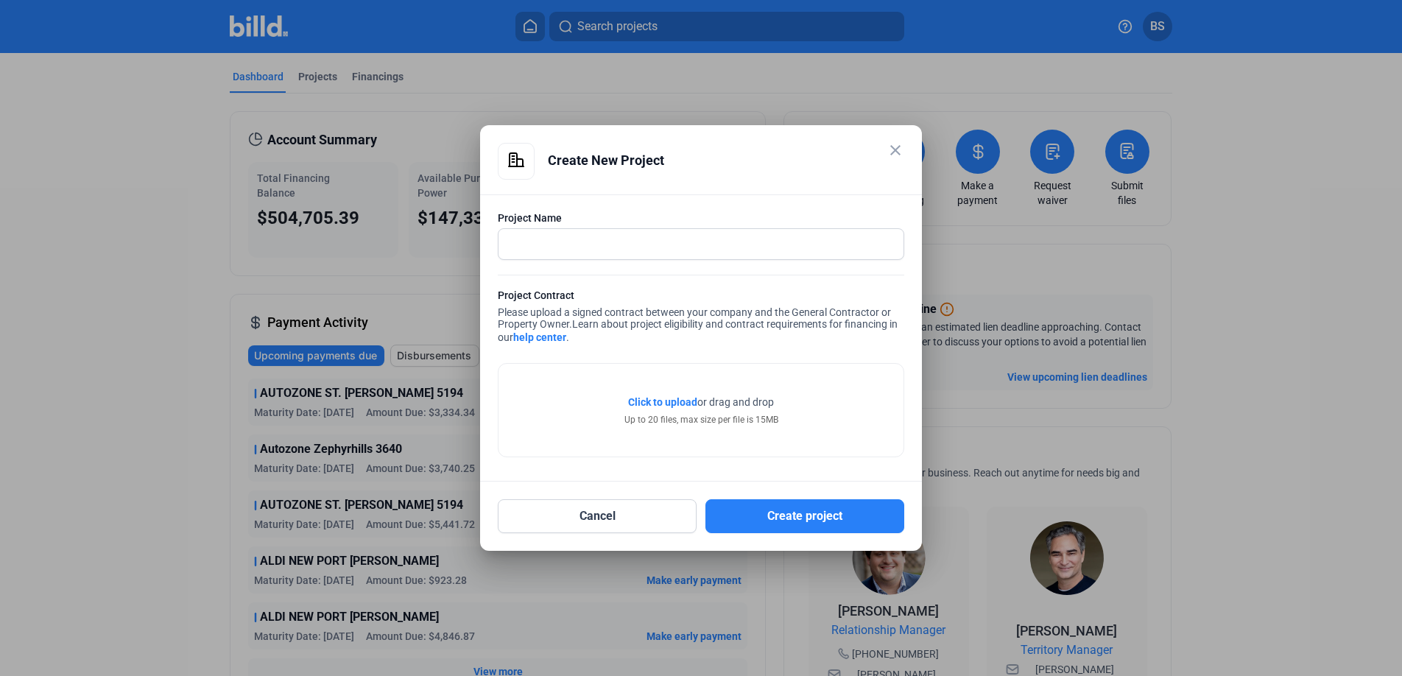
click at [898, 144] on mat-icon "close" at bounding box center [896, 150] width 18 height 18
